Goal: Task Accomplishment & Management: Manage account settings

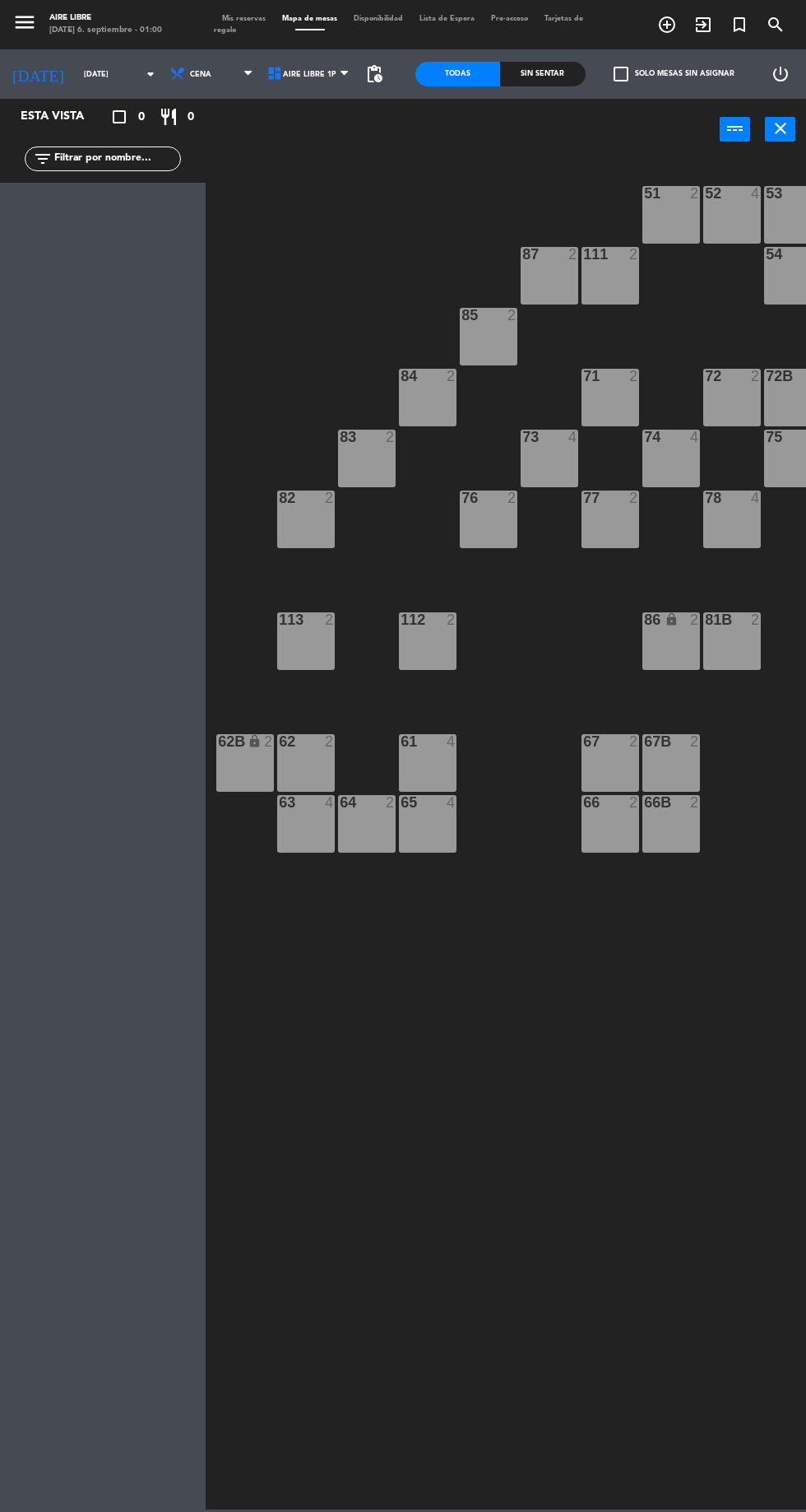
click at [605, 1191] on div "51 2 52 4 53 3 111 2 54 2 87 2 85 2 72 2 84 2 71 2 72B 2 83 2 73 4 74 4 75 4 82…" at bounding box center [511, 833] width 593 height 1352
click at [241, 18] on span "Mis reservas" at bounding box center [244, 18] width 60 height 8
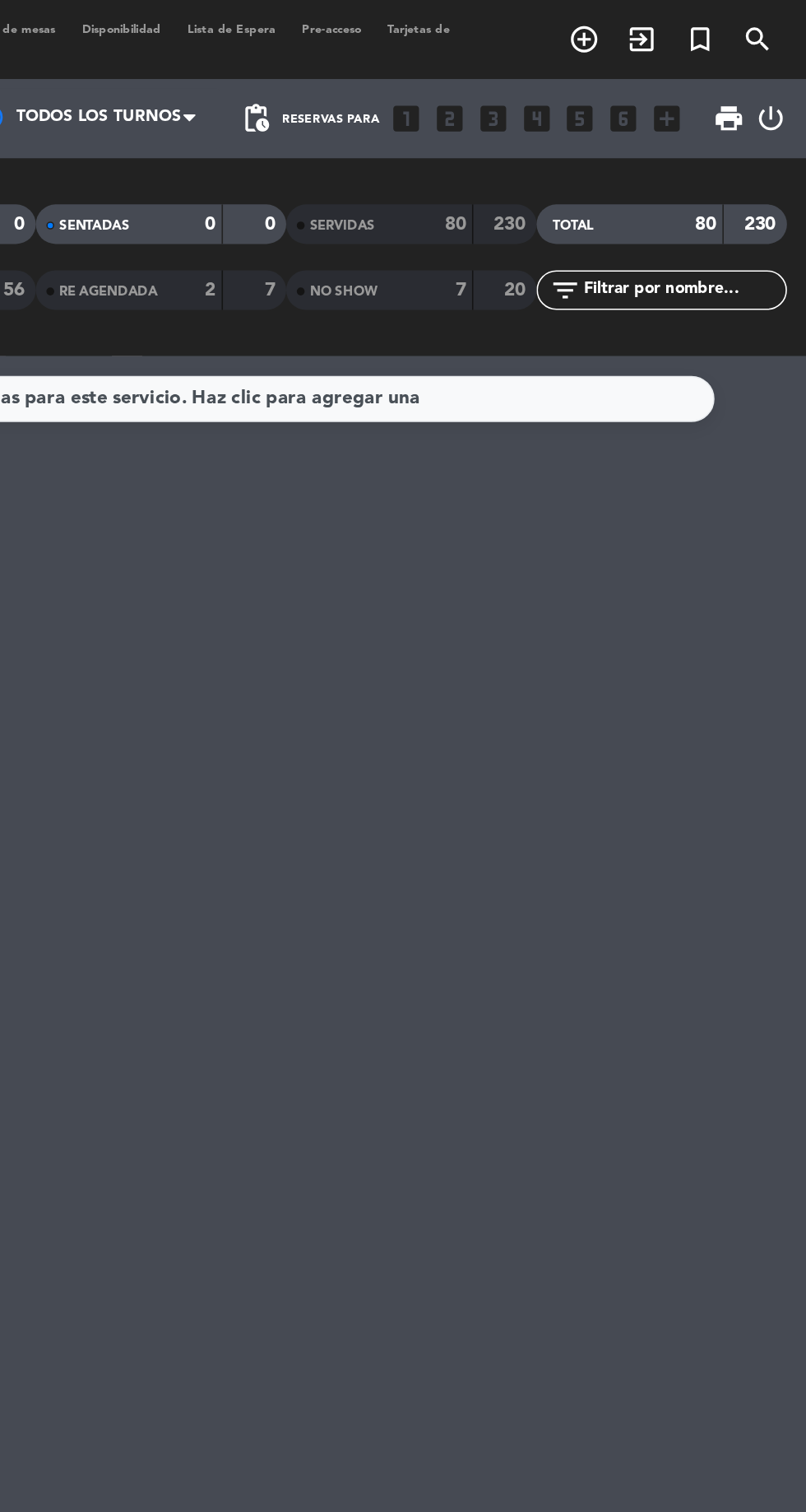
click at [526, 141] on span "SERVIDAS" at bounding box center [516, 141] width 40 height 8
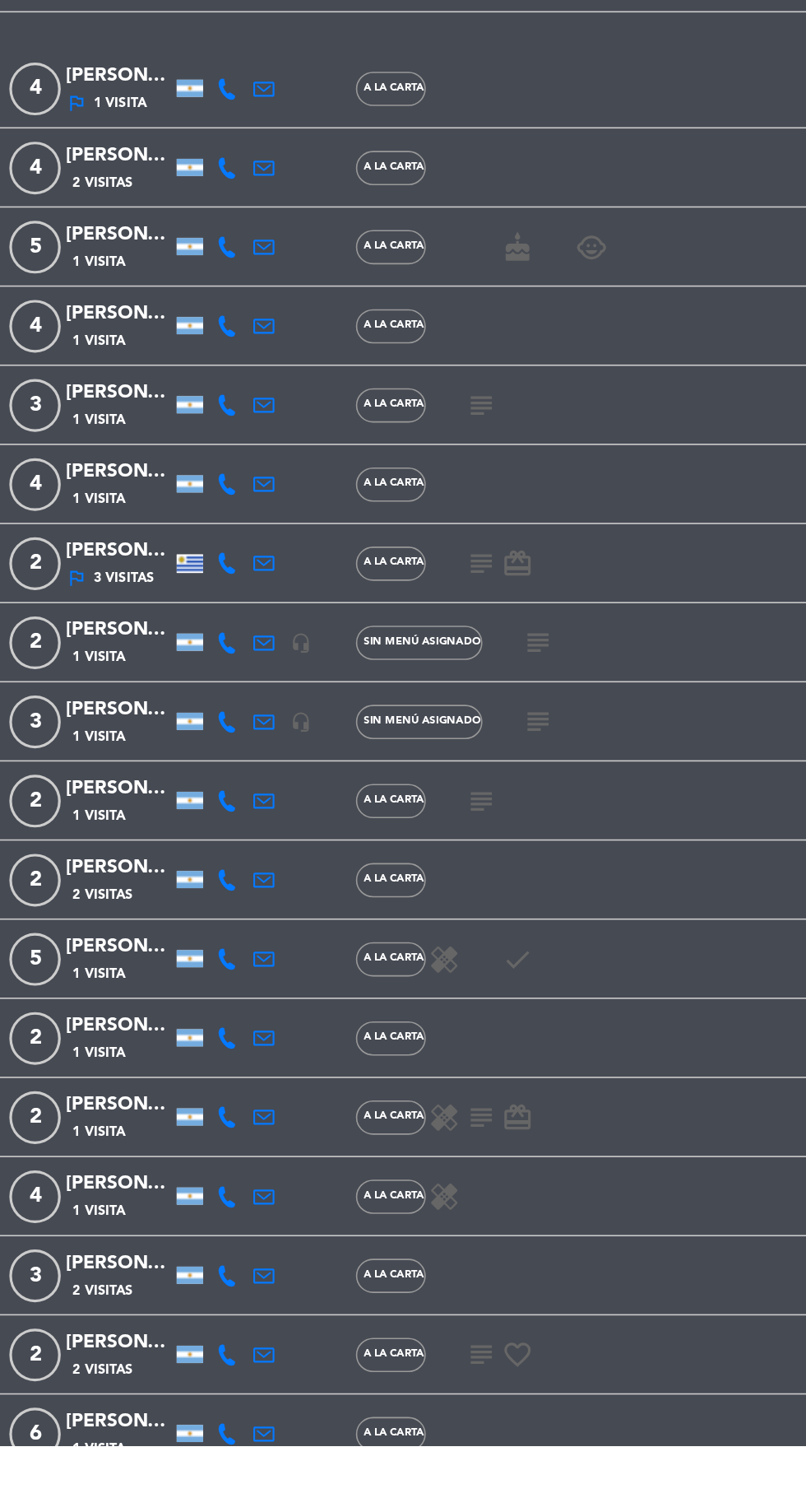
scroll to position [3192, 0]
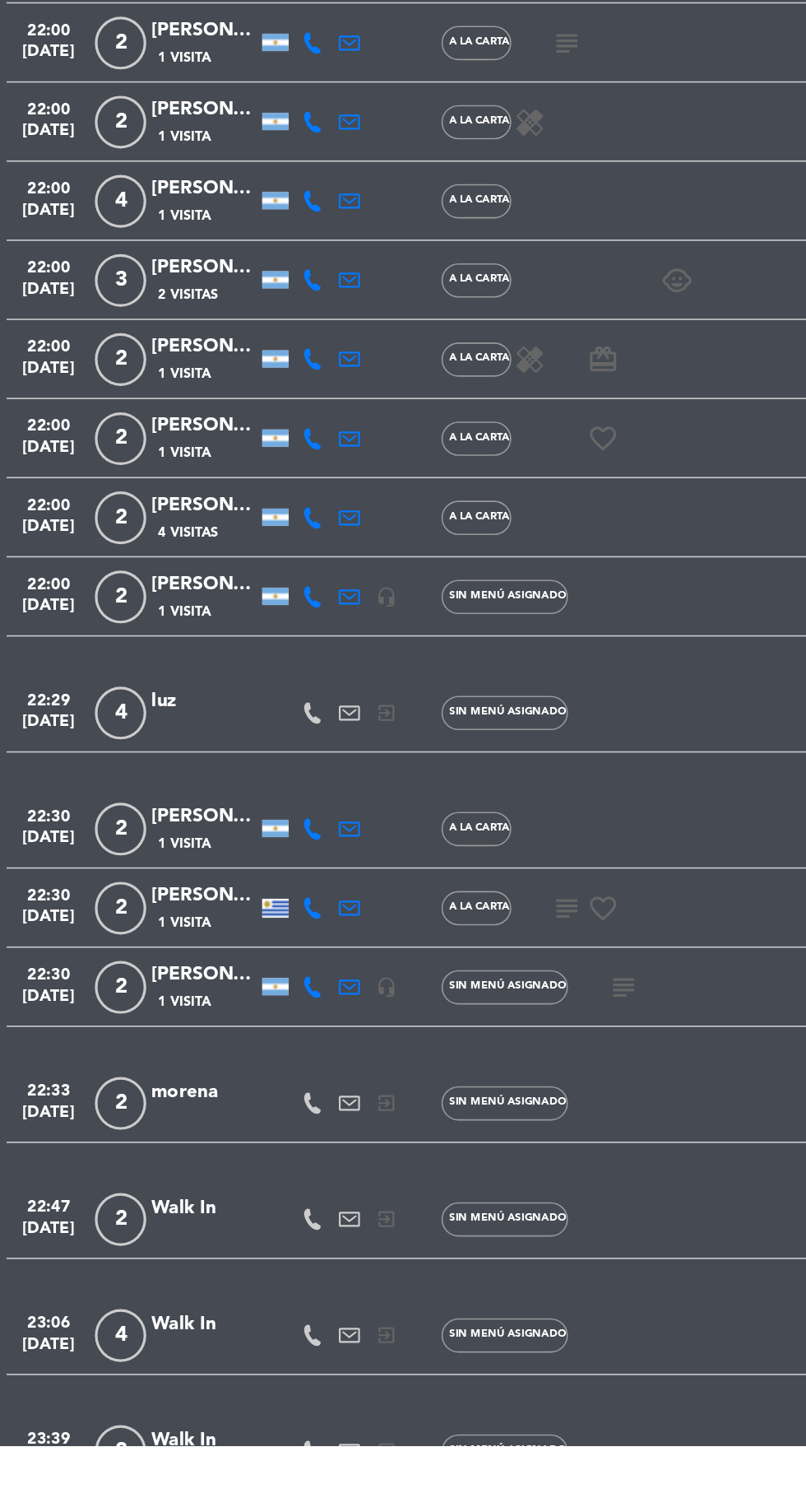
click at [112, 1129] on span "1 Visita" at bounding box center [115, 1136] width 33 height 13
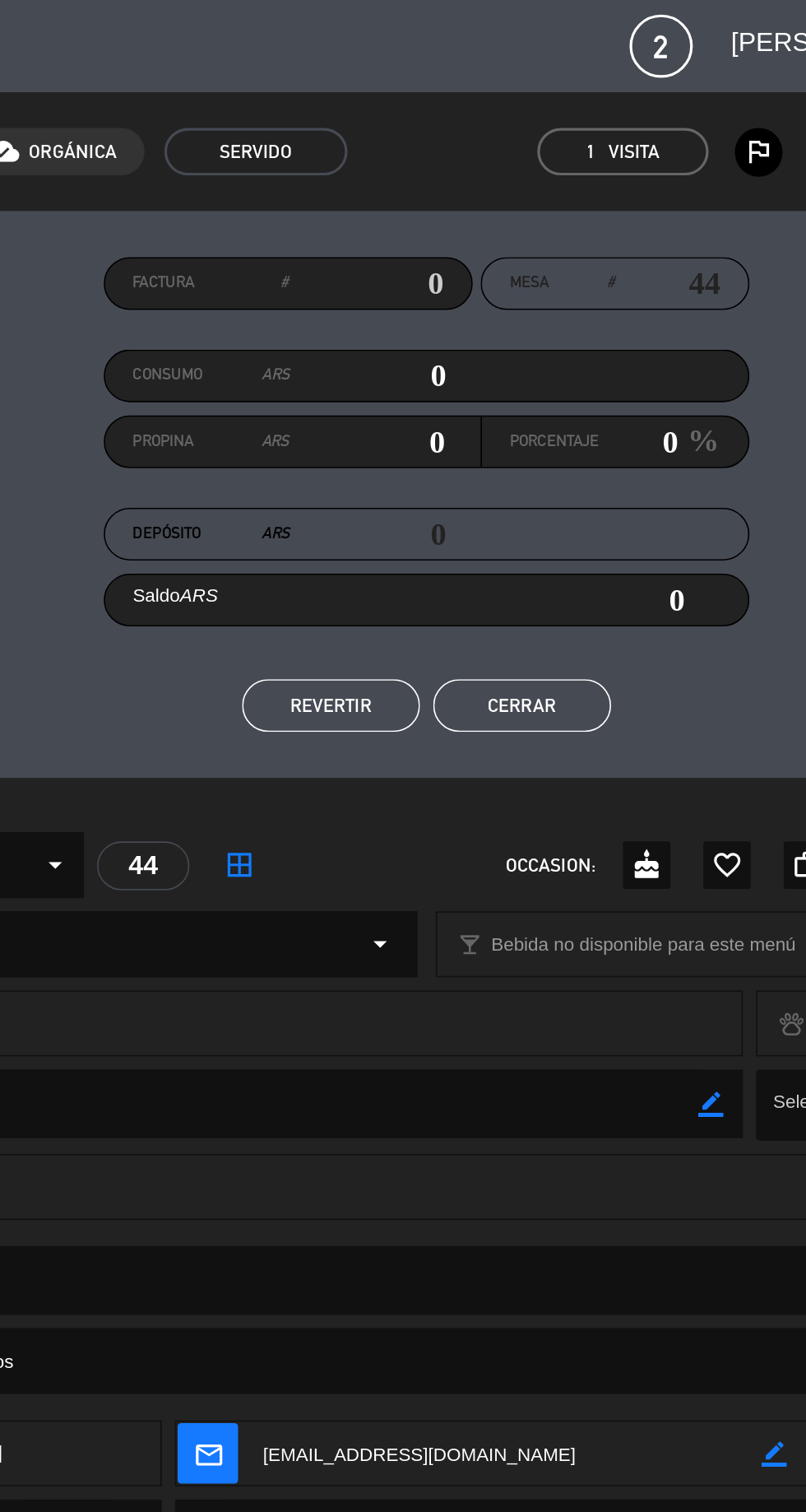
scroll to position [0, 0]
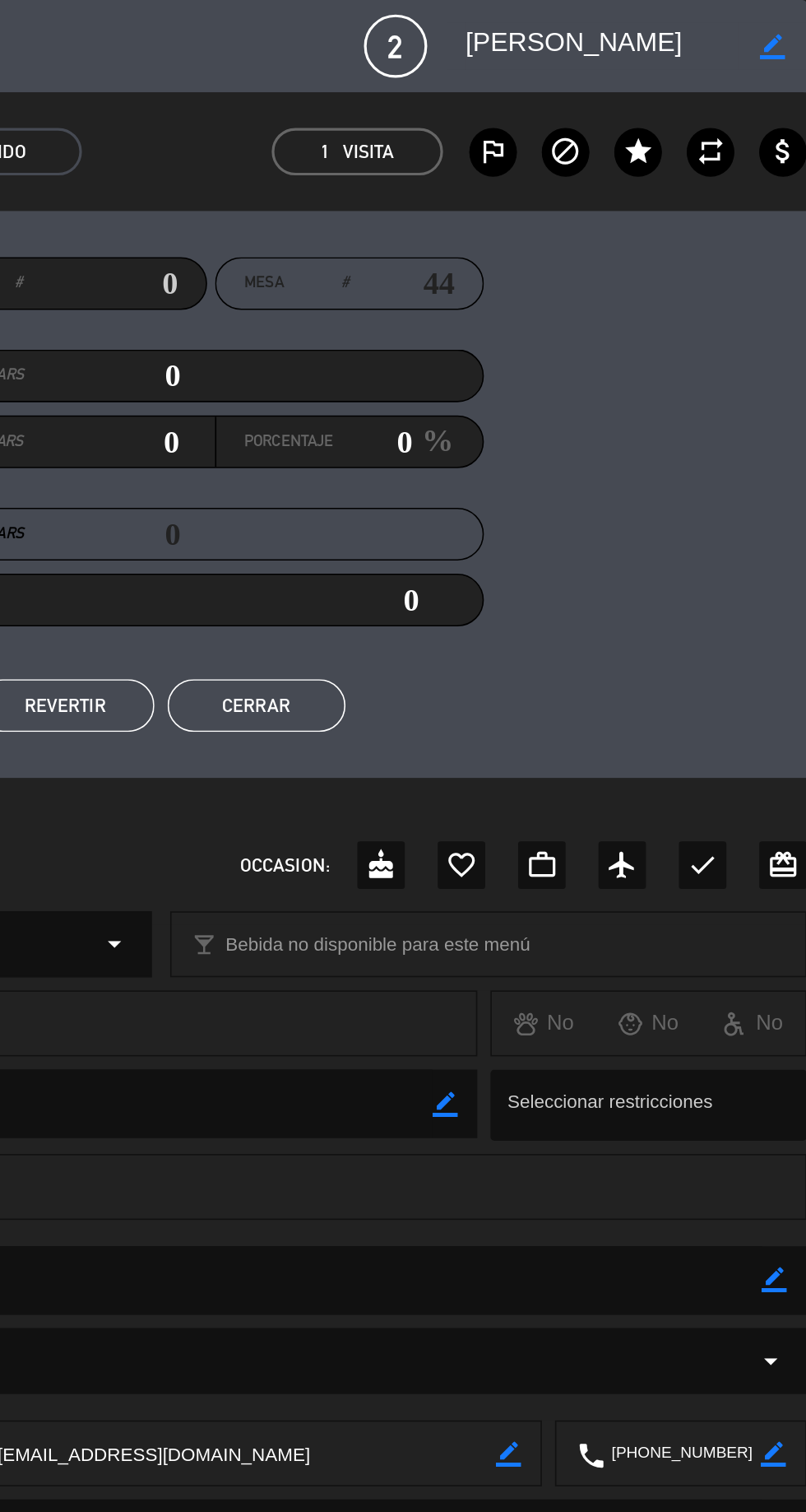
click at [701, 95] on icon "star" at bounding box center [701, 95] width 20 height 20
click at [786, 804] on icon "border_color" at bounding box center [786, 799] width 16 height 16
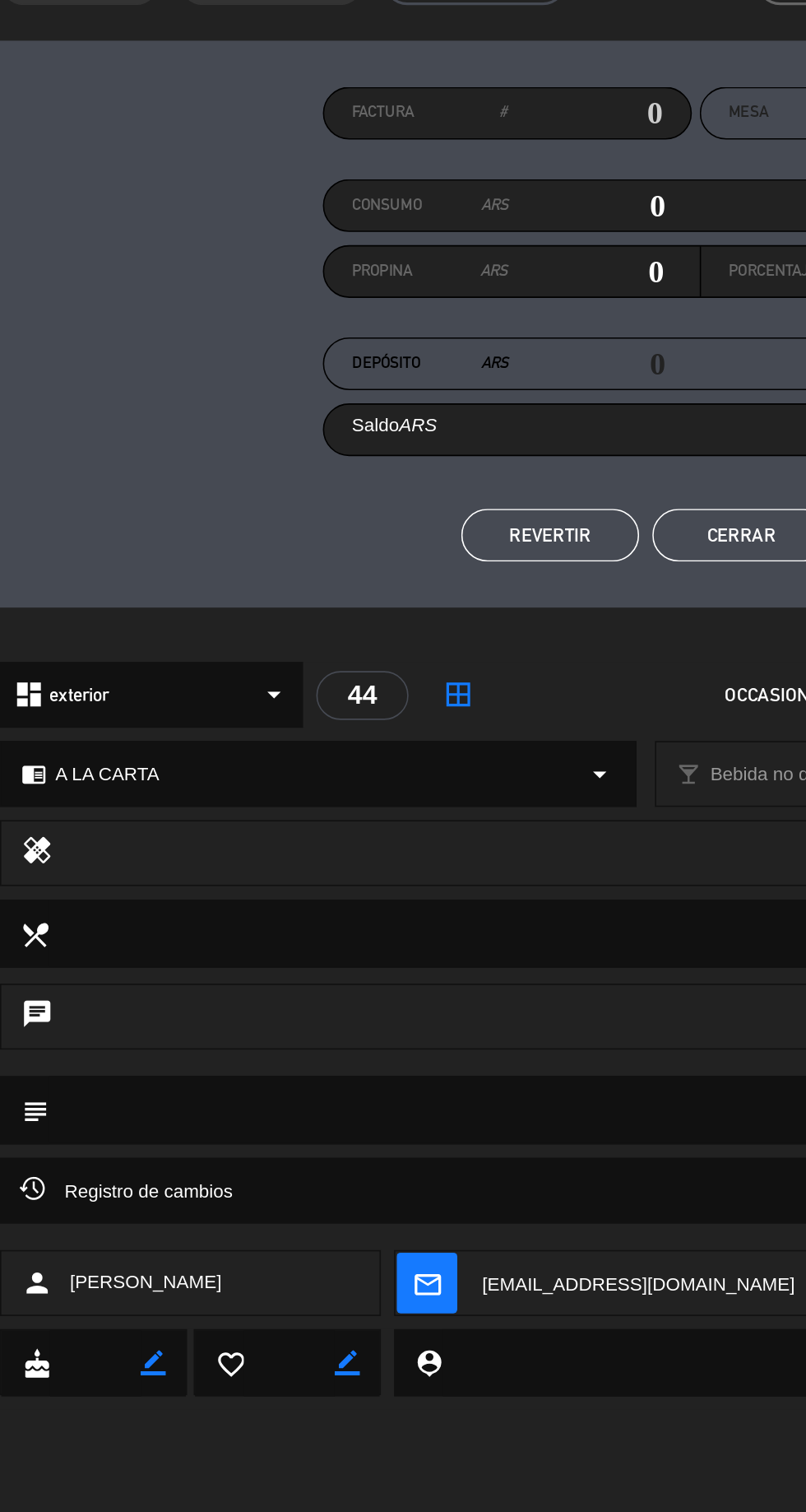
click at [225, 800] on textarea at bounding box center [403, 799] width 747 height 42
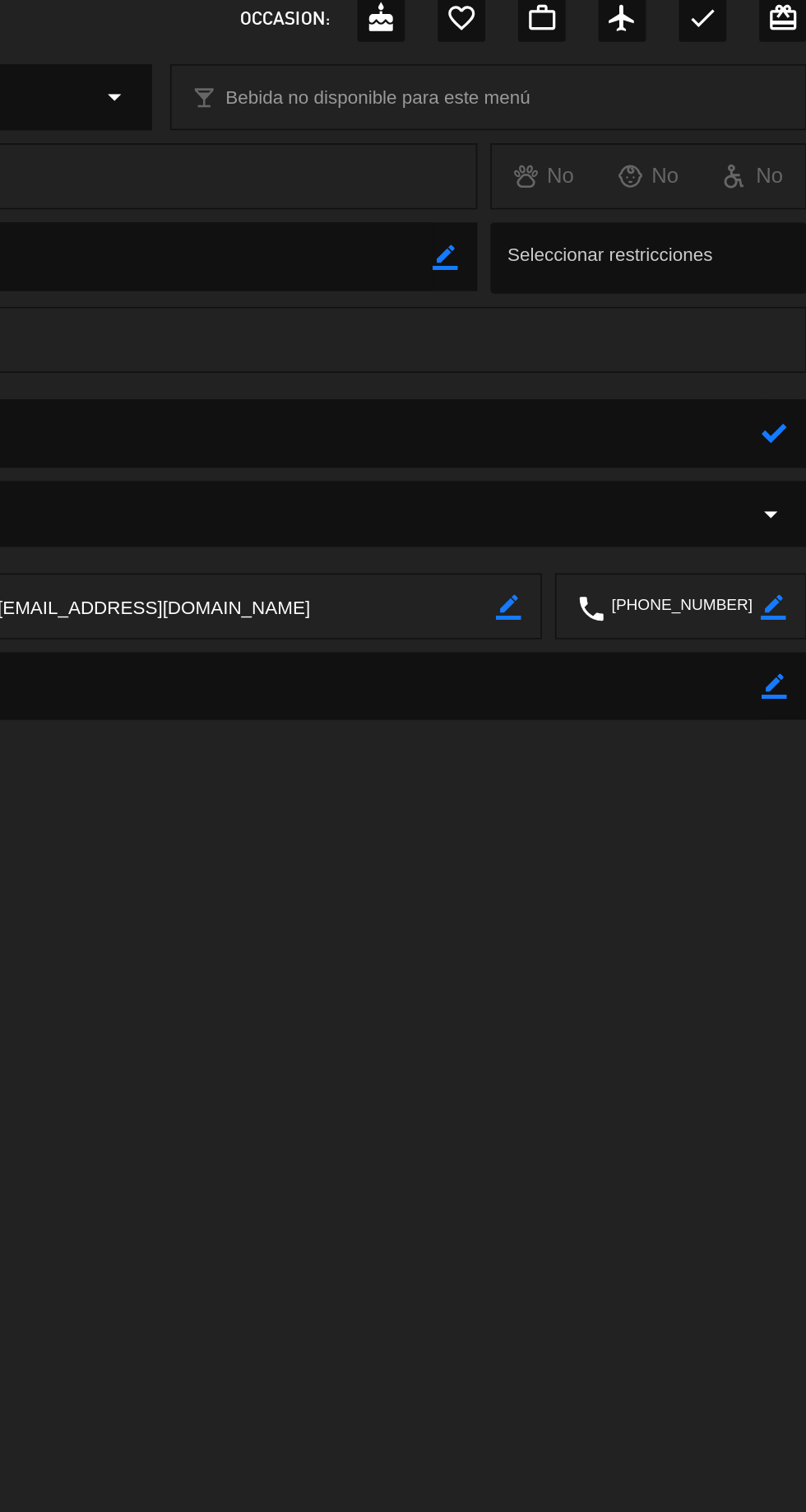
type textarea "Mesa mal.cobrada por [PERSON_NAME]"
click at [783, 799] on icon at bounding box center [786, 799] width 16 height 16
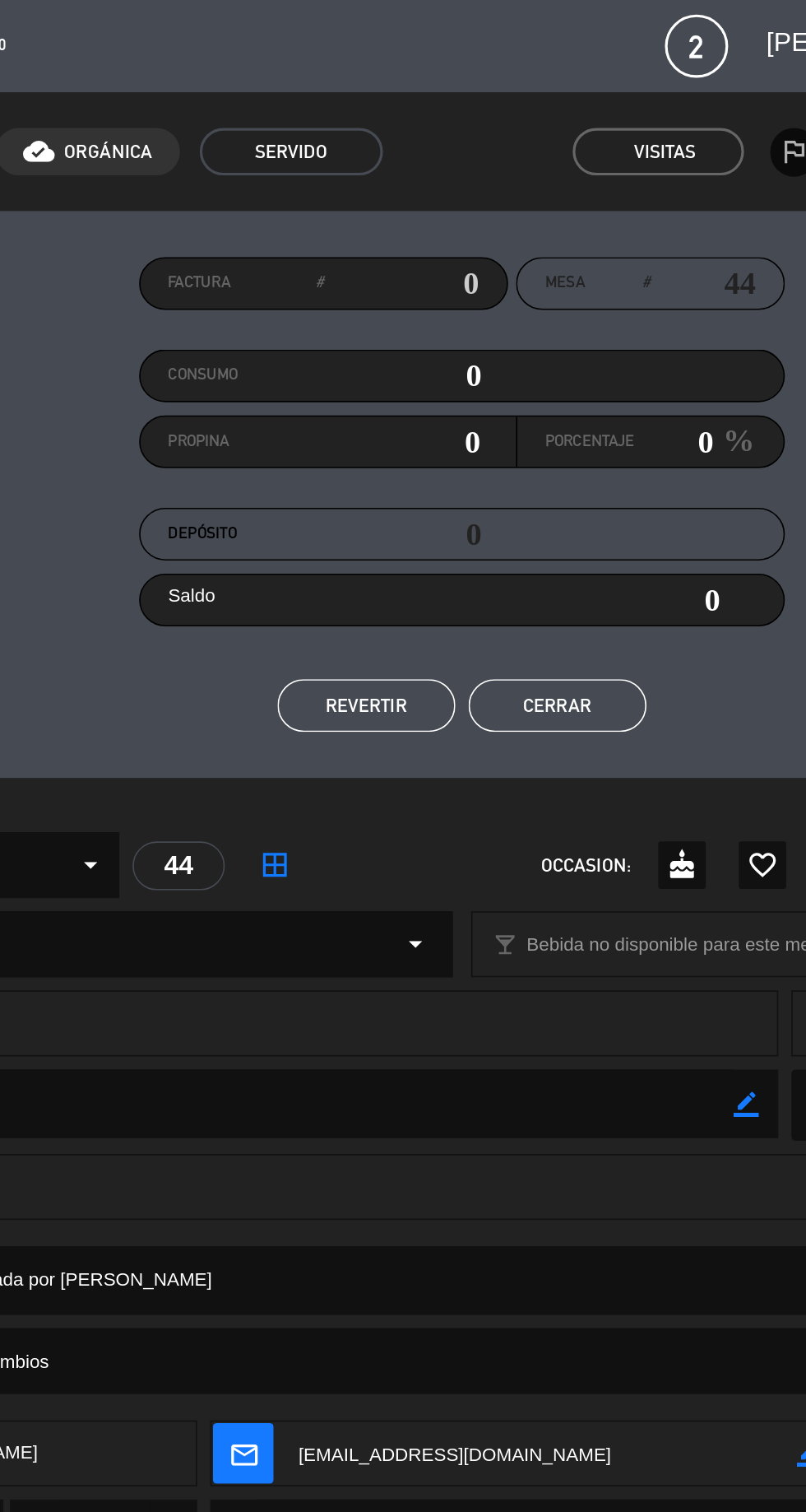
click at [466, 444] on button "Cerrar" at bounding box center [463, 440] width 111 height 33
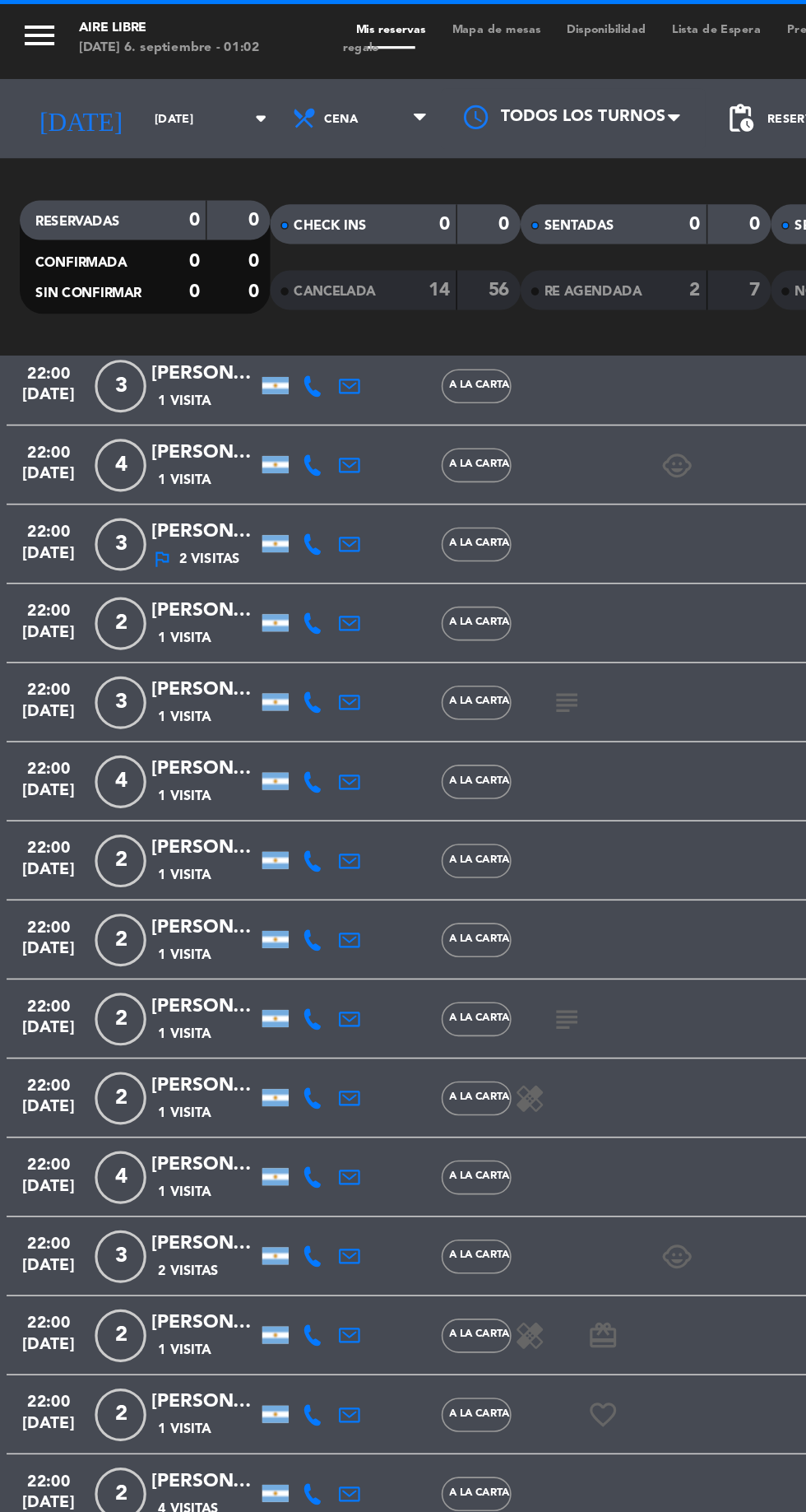
click at [28, 18] on icon "menu" at bounding box center [24, 22] width 24 height 24
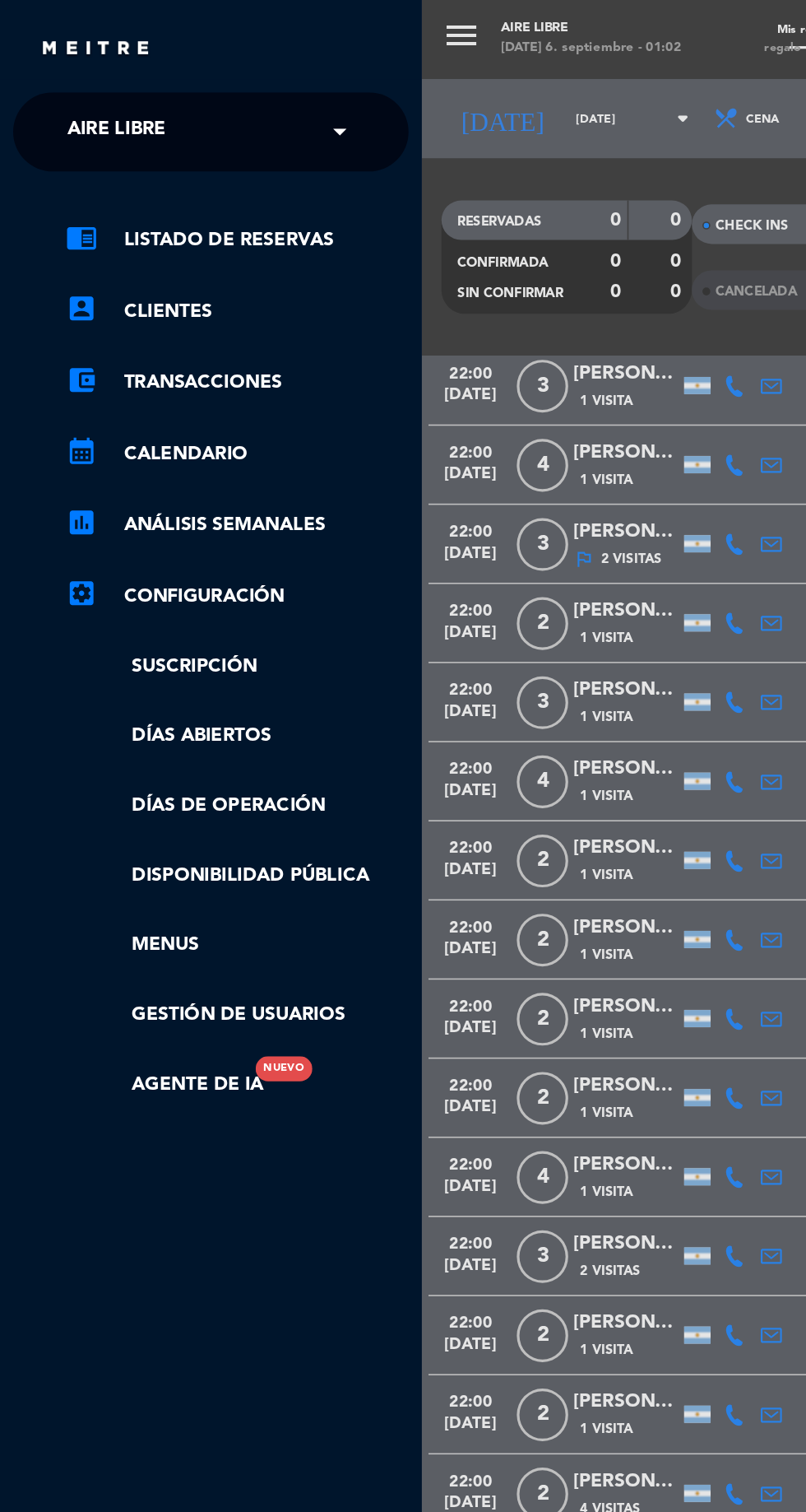
click at [494, 409] on div "menu Aire Libre [DATE] 6. septiembre - 01:02 Mis reservas Mapa de mesas Disponi…" at bounding box center [666, 756] width 806 height 1512
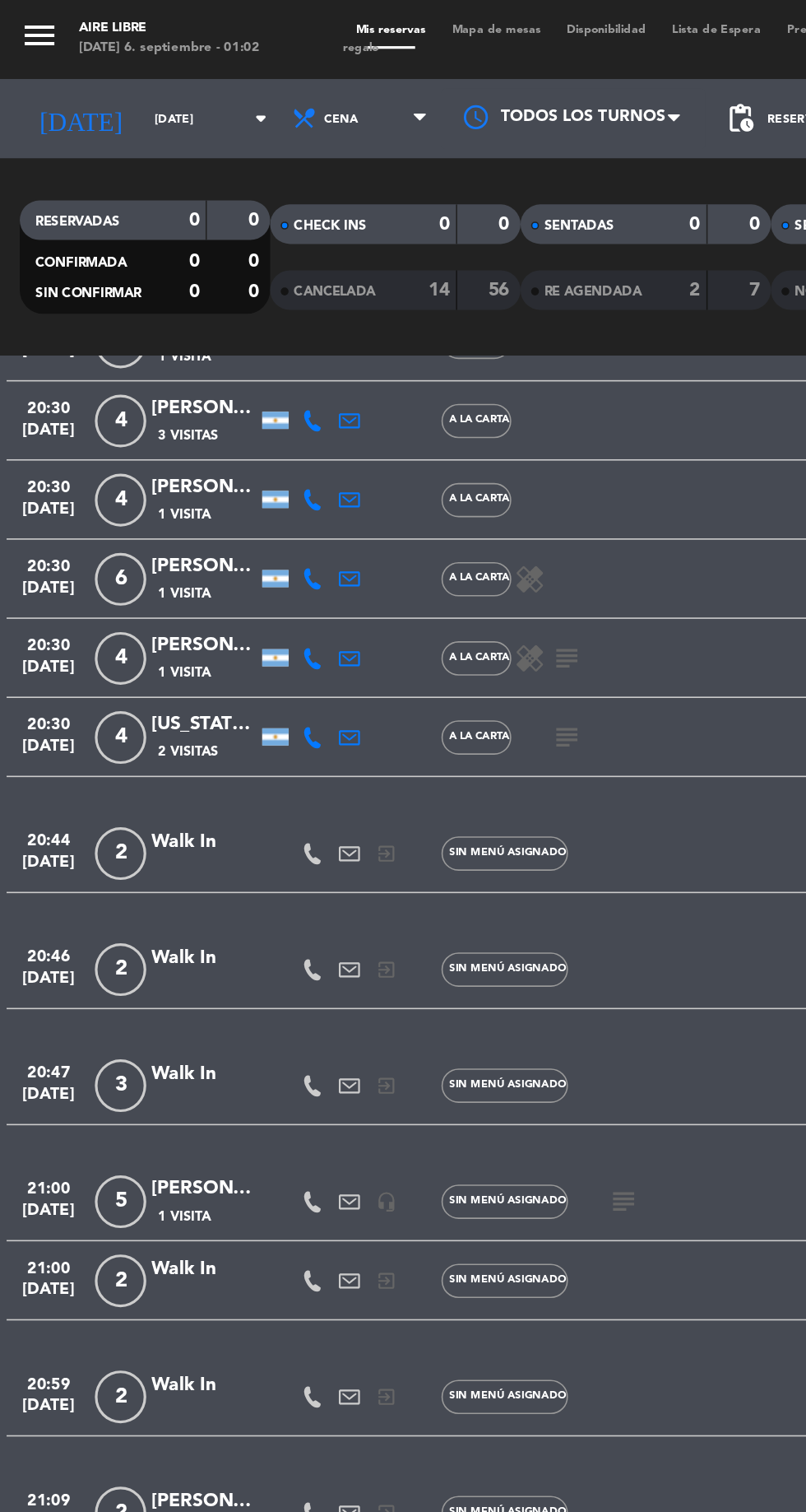
scroll to position [1010, 0]
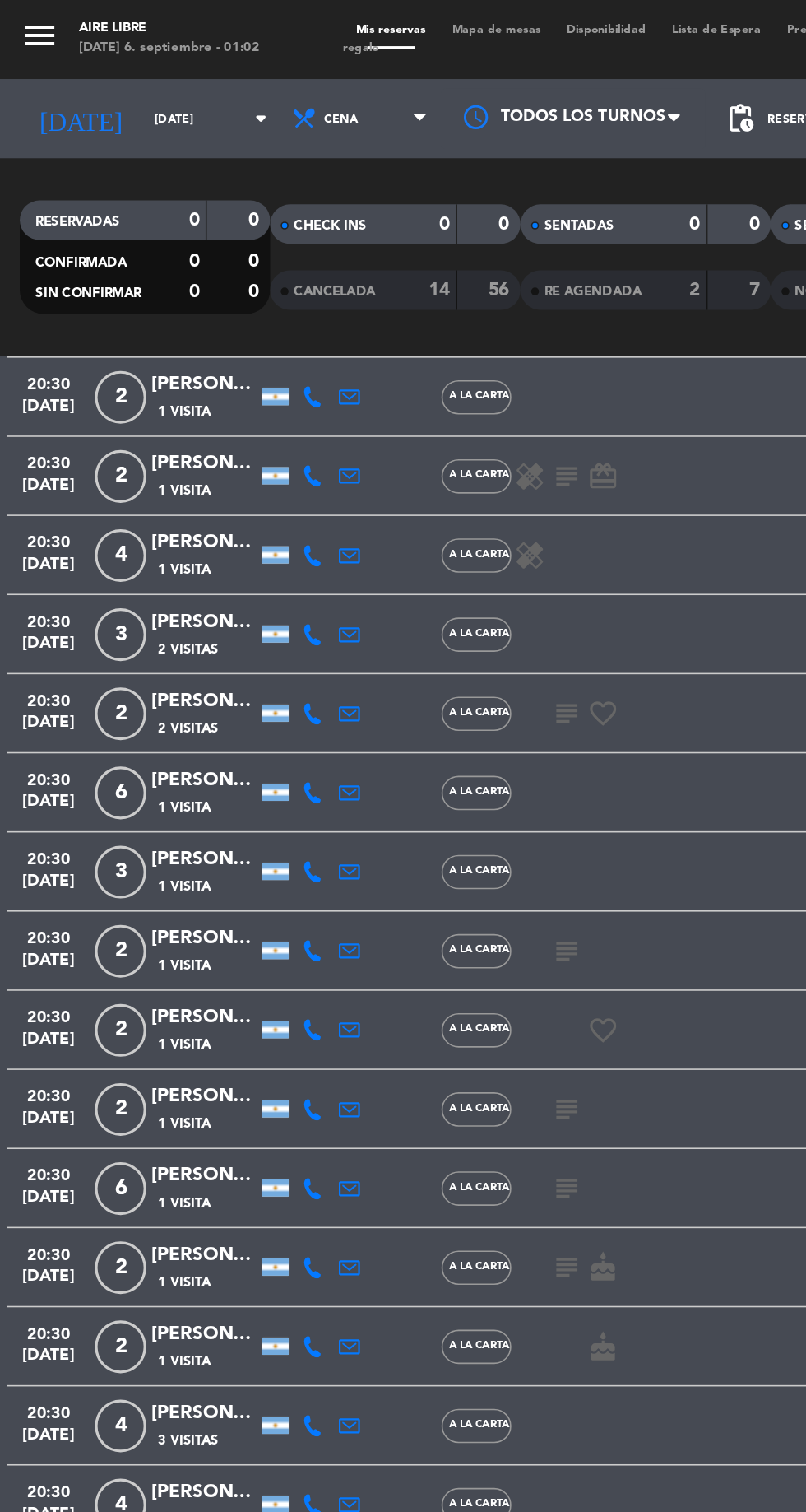
click at [18, 25] on icon "menu" at bounding box center [24, 22] width 24 height 24
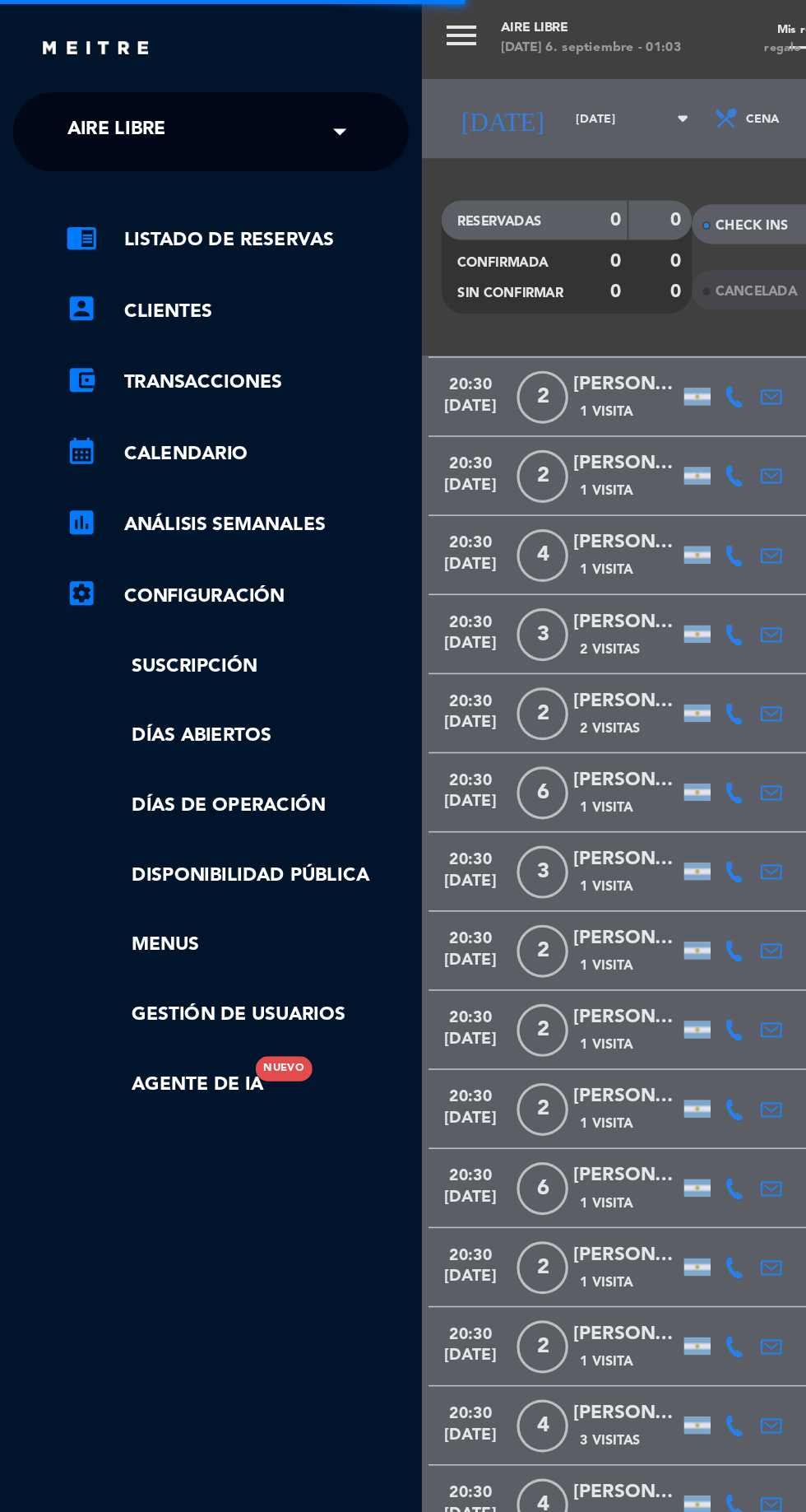
scroll to position [0, 0]
click at [127, 203] on link "account_box Clientes" at bounding box center [148, 194] width 214 height 20
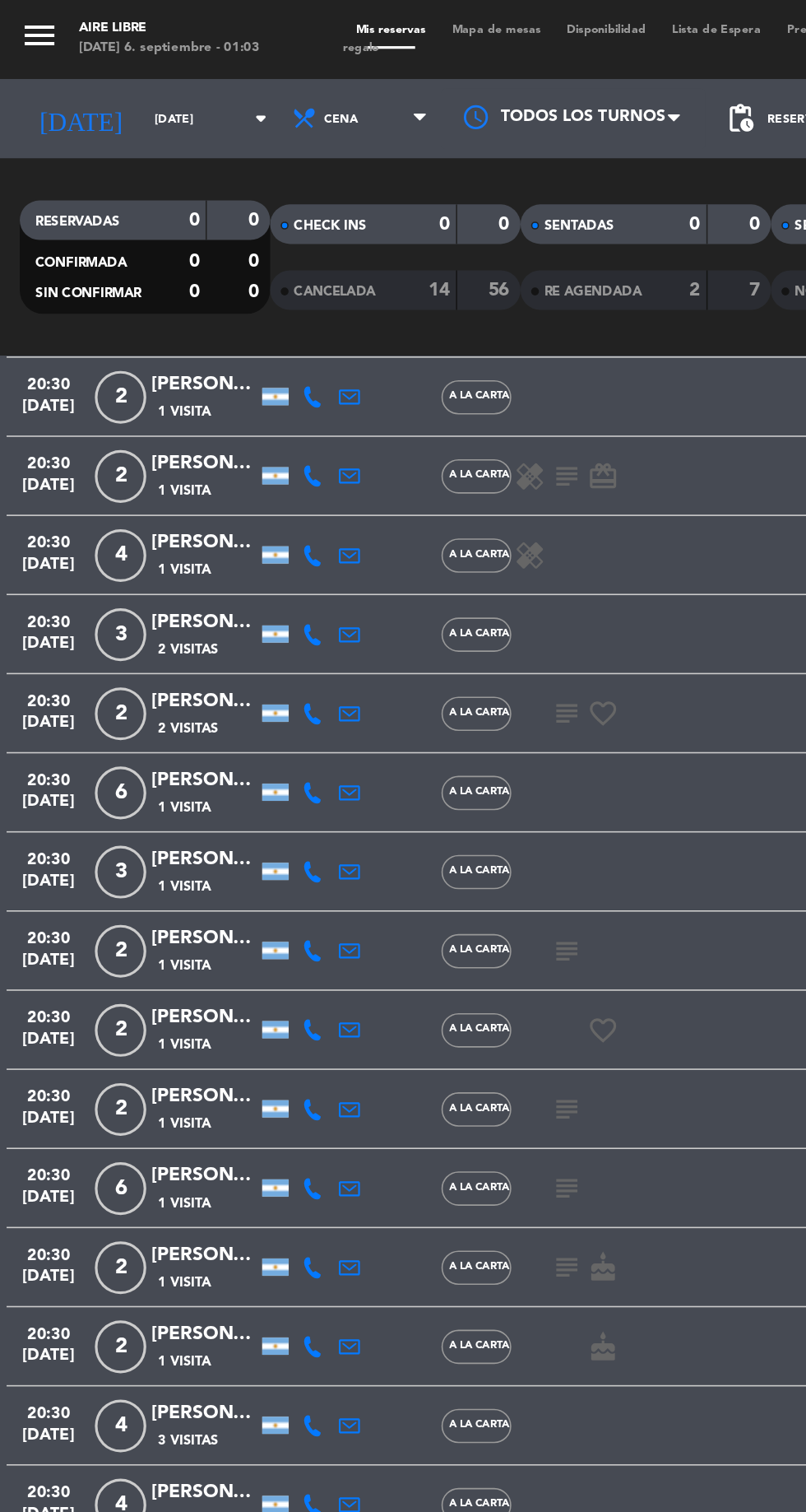
click at [17, 27] on icon "menu" at bounding box center [24, 22] width 24 height 24
